Goal: Task Accomplishment & Management: Use online tool/utility

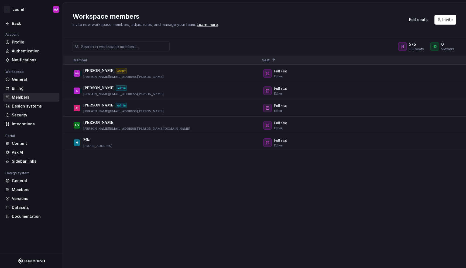
scroll to position [122, 0]
click at [240, 29] on div "Workspace members Invite new workspace members, adjust roles, and manage your t…" at bounding box center [264, 19] width 403 height 35
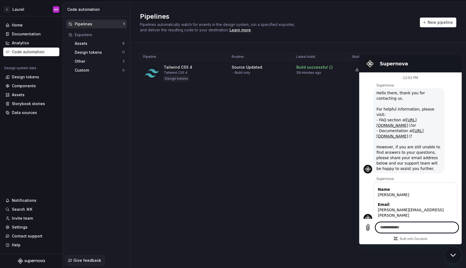
scroll to position [155, 0]
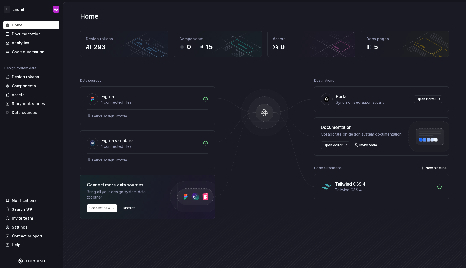
click at [309, 11] on div "Home Design tokens 293 Components 0 15 Assets 0 Docs pages 5 Data sources Figma…" at bounding box center [264, 139] width 388 height 274
click at [436, 169] on span "New pipeline" at bounding box center [436, 168] width 21 height 4
click at [19, 53] on div "Code automation" at bounding box center [28, 51] width 33 height 5
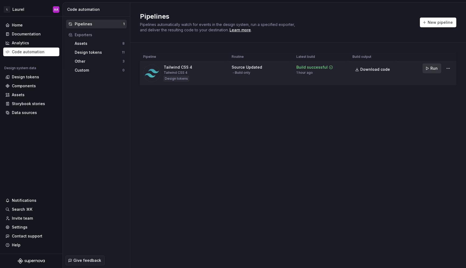
click at [431, 69] on span "Run" at bounding box center [434, 68] width 7 height 5
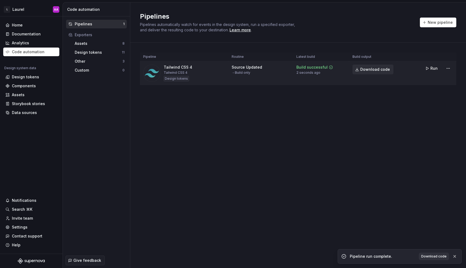
click at [368, 73] on link "Download code" at bounding box center [373, 69] width 41 height 10
